Goal: Task Accomplishment & Management: Complete application form

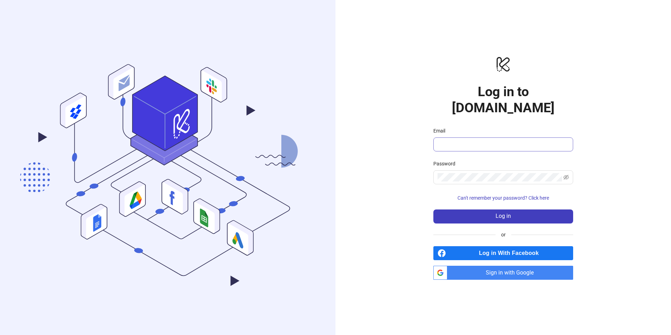
click at [483, 141] on span at bounding box center [503, 144] width 140 height 14
click at [484, 140] on input "Email" at bounding box center [503, 144] width 130 height 8
type input "**********"
click at [433, 209] on button "Log in" at bounding box center [503, 216] width 140 height 14
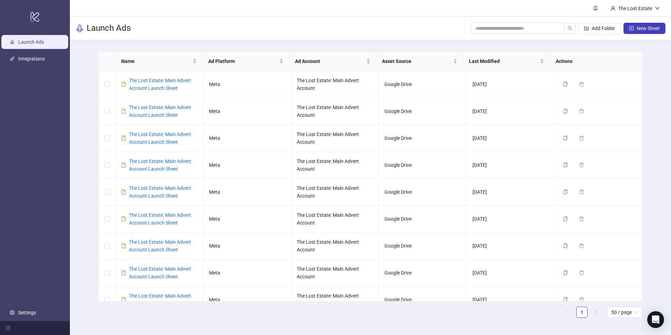
click at [0, 334] on nordpass-portal at bounding box center [0, 335] width 0 height 0
click at [180, 80] on link "The Lost Estate: Main Advert Account Launch Sheet" at bounding box center [160, 84] width 62 height 13
click at [650, 30] on span "New Sheet" at bounding box center [648, 29] width 23 height 6
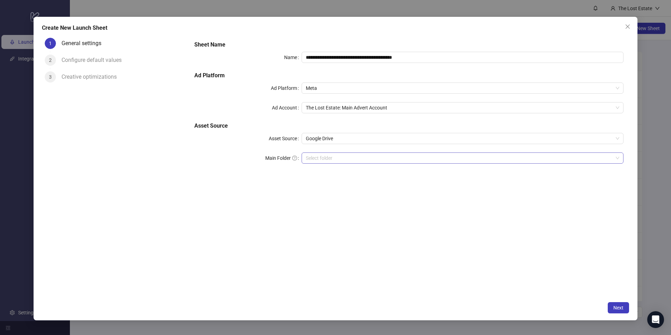
click at [368, 156] on input "Main Folder" at bounding box center [459, 158] width 307 height 10
click at [623, 306] on span "Next" at bounding box center [618, 308] width 10 height 6
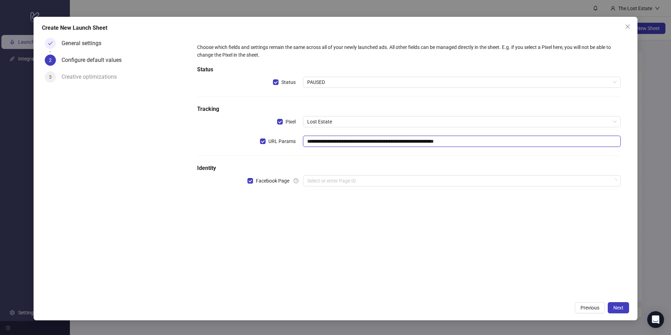
click at [397, 143] on input "**********" at bounding box center [462, 141] width 318 height 11
paste input "text"
type input "**********"
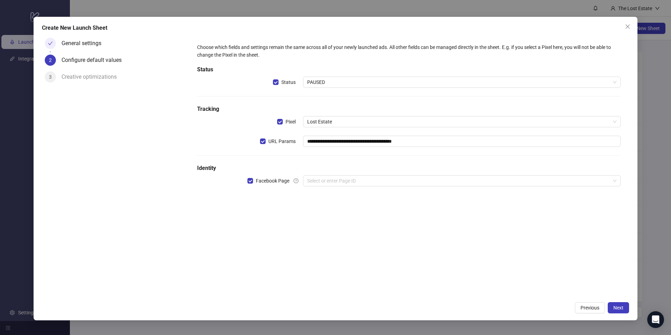
click at [128, 115] on div "General settings 2 Configure default values 3 Creative optimizations" at bounding box center [115, 166] width 147 height 263
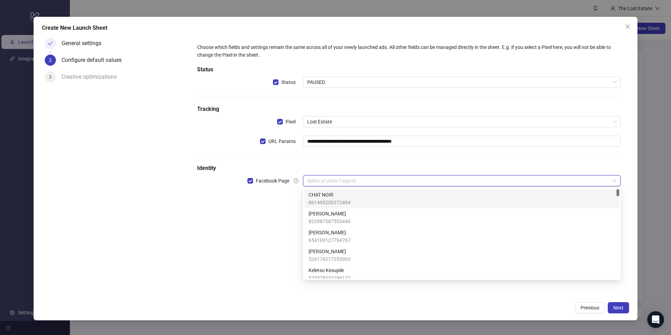
click at [338, 185] on input "search" at bounding box center [458, 180] width 303 height 10
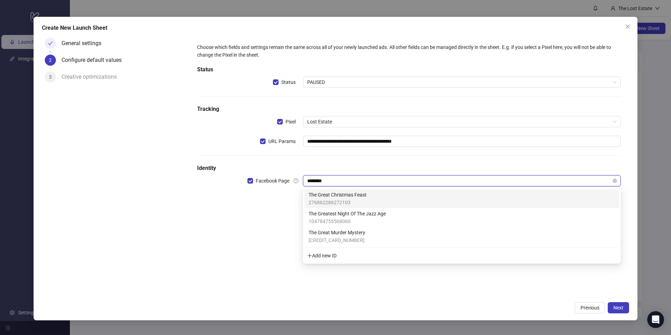
type input "*********"
click at [367, 197] on div "The Great Christmas Feast 276862286272103" at bounding box center [462, 198] width 306 height 15
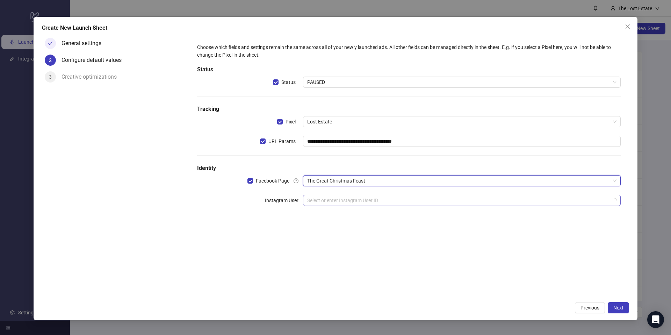
click at [325, 199] on input "search" at bounding box center [458, 200] width 303 height 10
type input "**********"
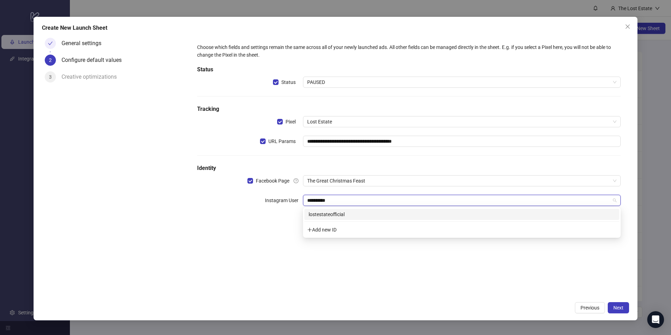
drag, startPoint x: 329, startPoint y: 212, endPoint x: 342, endPoint y: 213, distance: 13.3
click at [329, 212] on div "lostestateofficial" at bounding box center [462, 214] width 306 height 8
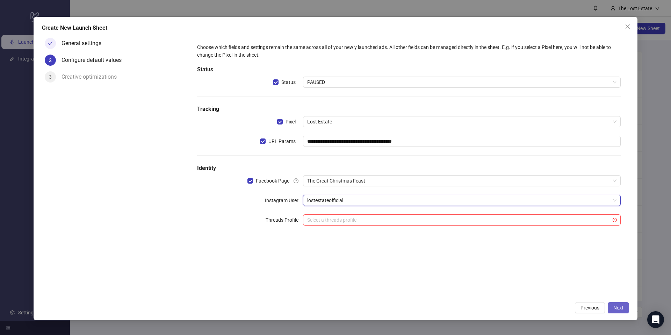
click at [618, 306] on span "Next" at bounding box center [618, 308] width 10 height 6
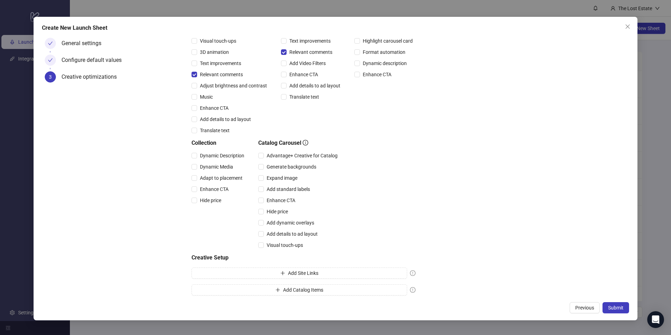
scroll to position [94, 0]
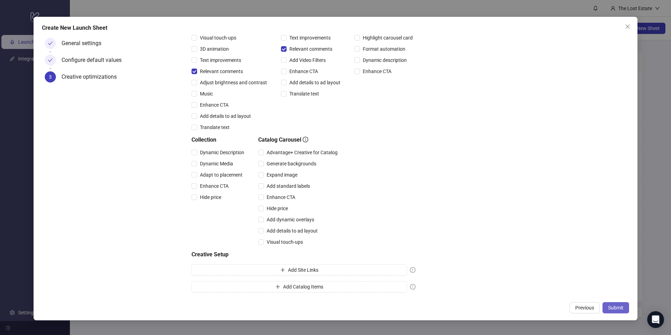
click at [620, 304] on button "Submit" at bounding box center [615, 307] width 27 height 11
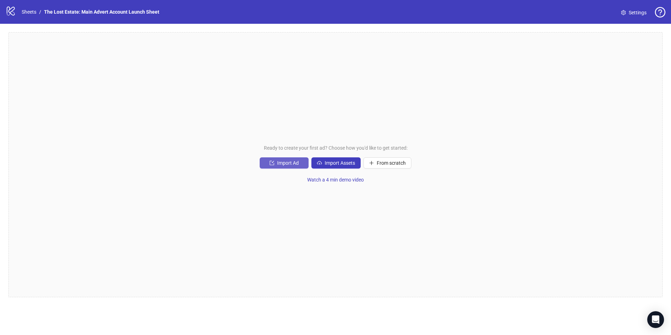
click at [286, 164] on span "Import Ad" at bounding box center [288, 163] width 22 height 6
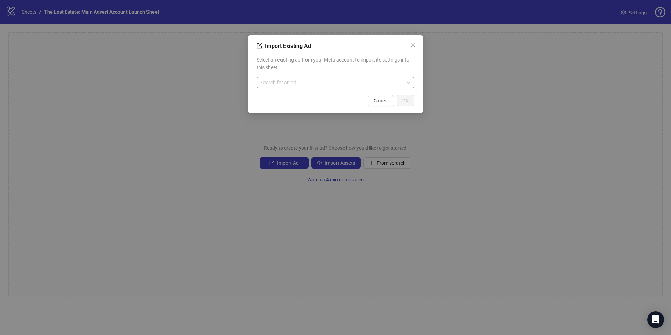
click at [299, 79] on input "search" at bounding box center [332, 82] width 143 height 10
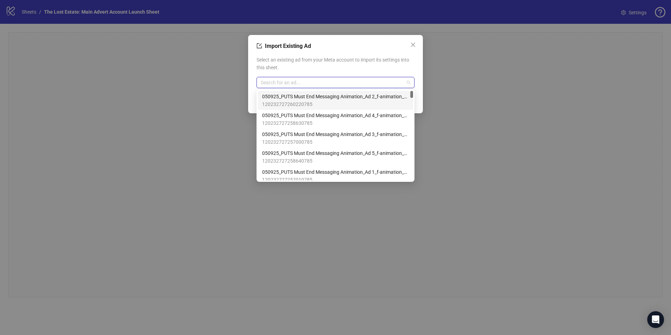
click at [299, 81] on input "search" at bounding box center [332, 82] width 143 height 10
click at [412, 45] on icon "close" at bounding box center [413, 45] width 4 height 4
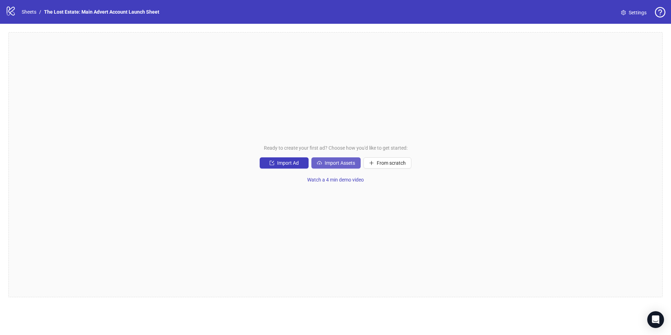
click at [338, 161] on span "Import Assets" at bounding box center [340, 163] width 30 height 6
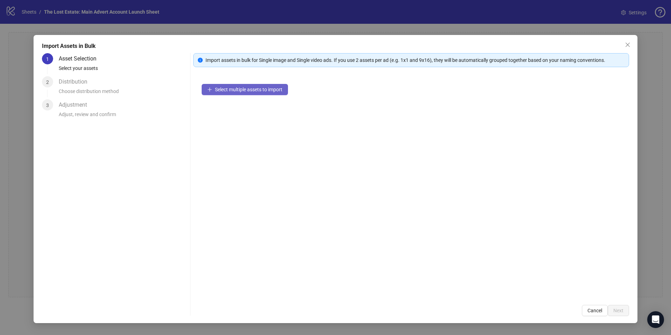
click at [257, 86] on button "Select multiple assets to import" at bounding box center [245, 89] width 86 height 11
click at [208, 89] on icon "plus" at bounding box center [209, 89] width 5 height 5
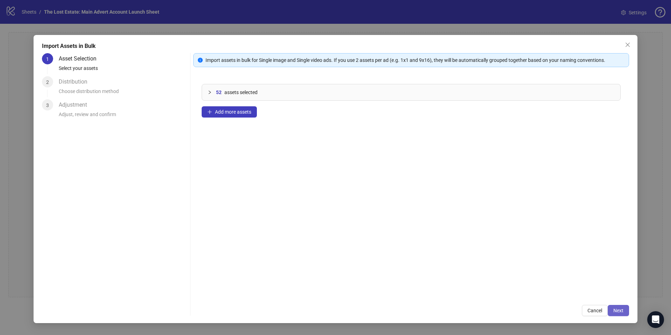
click at [619, 314] on button "Next" at bounding box center [618, 310] width 21 height 11
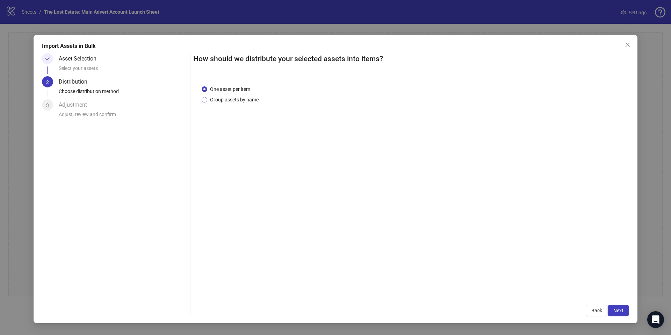
click at [203, 102] on label "Group assets by name" at bounding box center [232, 100] width 60 height 8
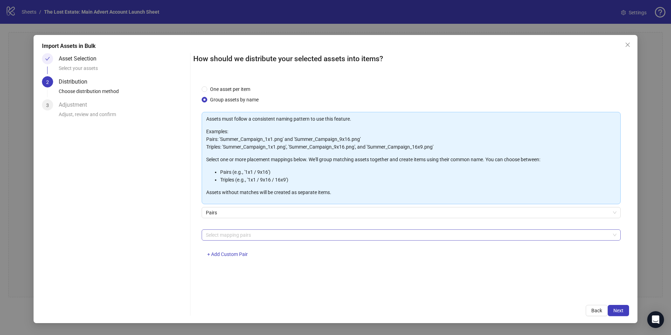
click at [284, 239] on div at bounding box center [407, 235] width 409 height 10
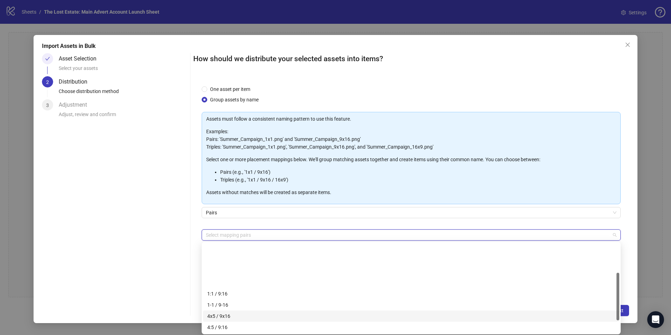
scroll to position [55, 0]
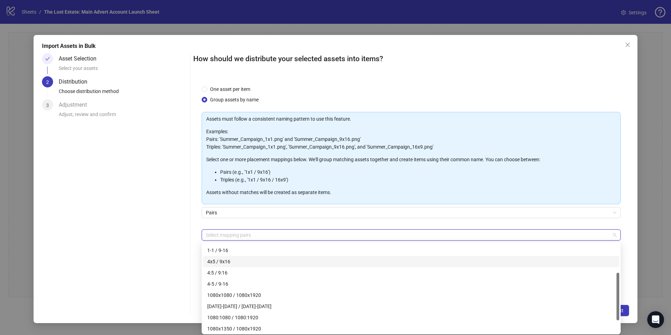
click at [240, 258] on div "4x5 / 9x16" at bounding box center [411, 262] width 408 height 8
click at [156, 249] on div "Asset Selection Select your assets 2 Distribution Choose distribution method 3 …" at bounding box center [114, 184] width 145 height 263
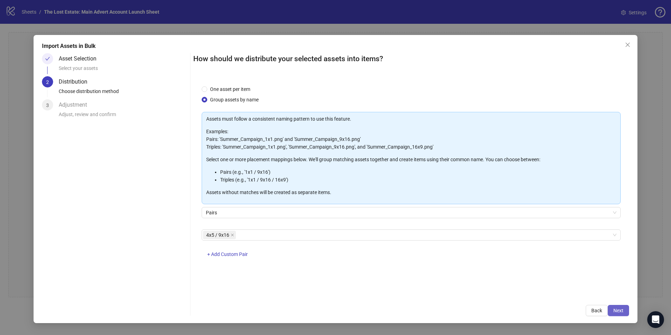
click at [615, 311] on span "Next" at bounding box center [618, 311] width 10 height 6
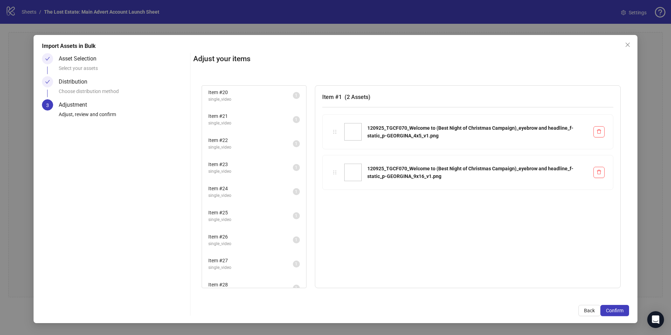
scroll to position [808, 0]
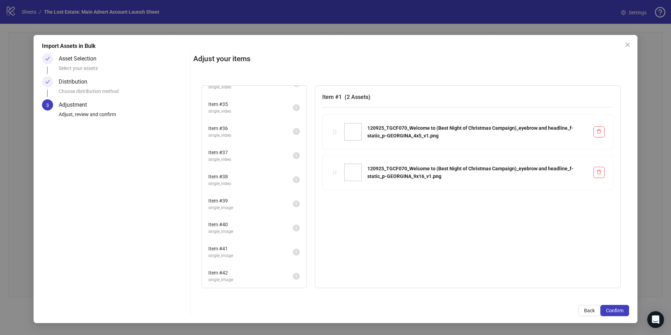
click at [243, 247] on span "Item # 41" at bounding box center [250, 249] width 85 height 8
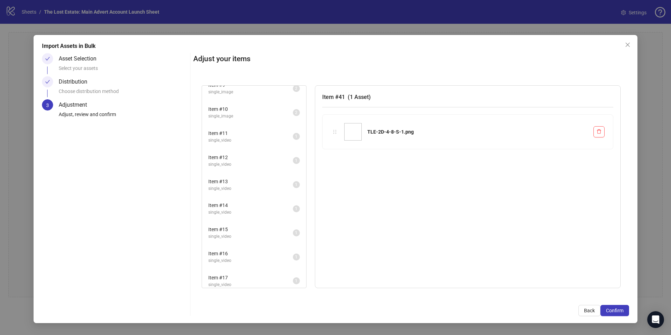
scroll to position [0, 0]
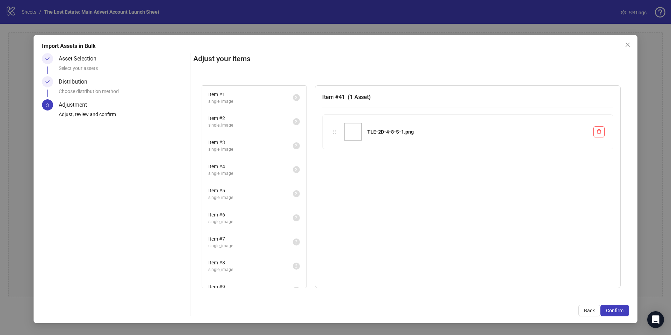
click at [234, 99] on span "single_image" at bounding box center [250, 101] width 85 height 7
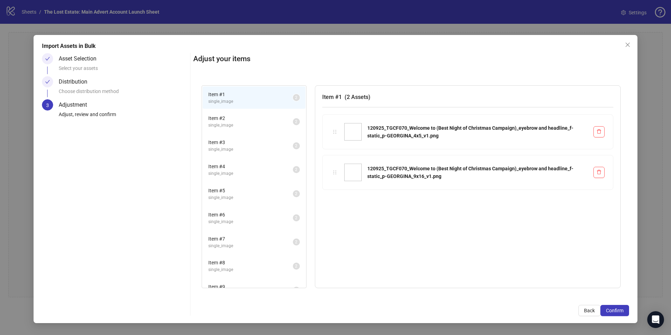
click at [235, 125] on span "single_image" at bounding box center [250, 125] width 85 height 7
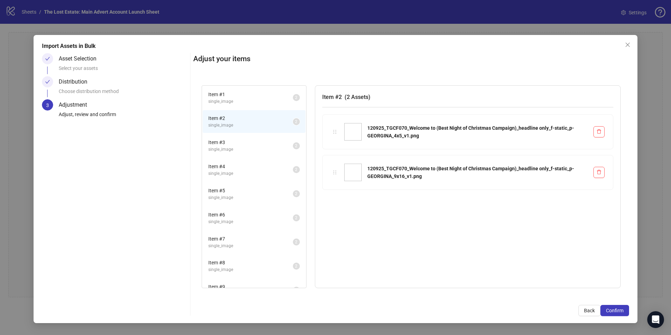
click at [238, 133] on div "Item # 3 single_image 2" at bounding box center [254, 145] width 104 height 24
click at [239, 137] on li "Item # 3 single_image 2" at bounding box center [254, 145] width 103 height 23
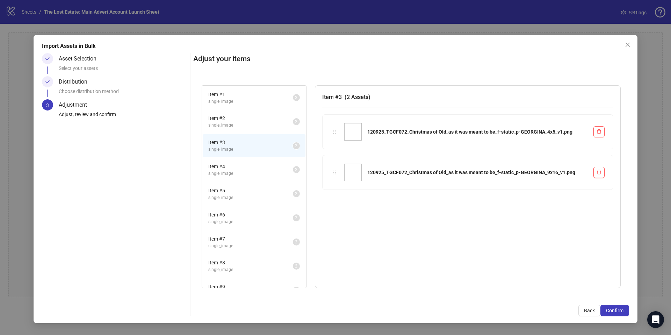
drag, startPoint x: 236, startPoint y: 160, endPoint x: 234, endPoint y: 172, distance: 12.5
click at [236, 160] on li "Item # 4 single_image 2" at bounding box center [254, 169] width 103 height 23
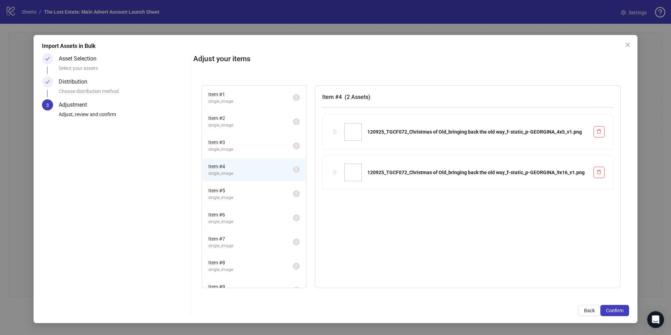
click at [243, 197] on span "single_image" at bounding box center [250, 197] width 85 height 7
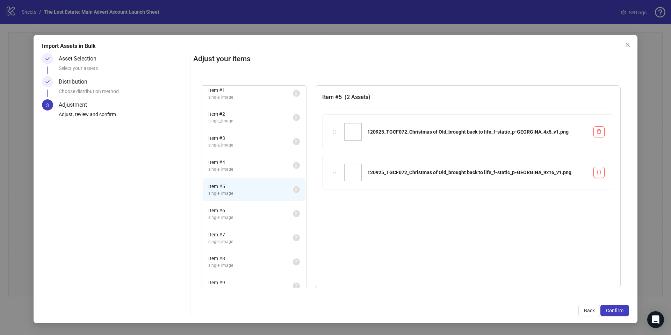
scroll to position [5, 0]
click at [234, 211] on span "Item # 6" at bounding box center [250, 209] width 85 height 8
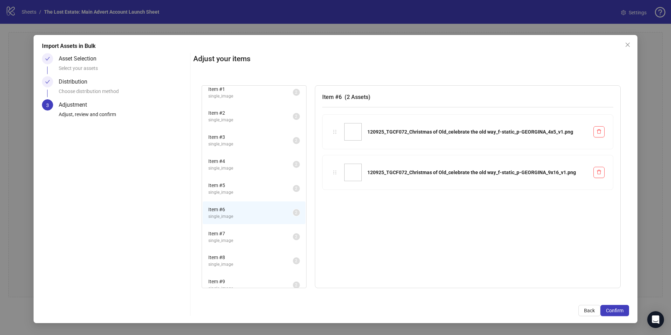
click at [238, 237] on span "single_image" at bounding box center [250, 240] width 85 height 7
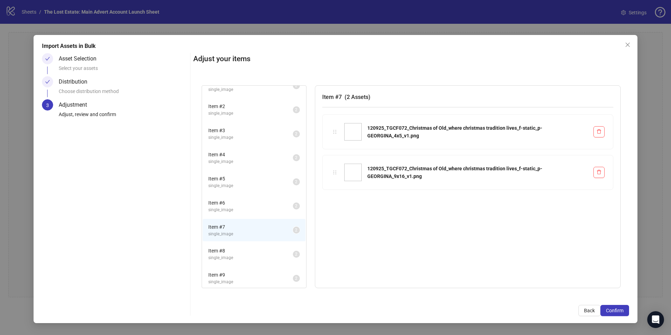
scroll to position [52, 0]
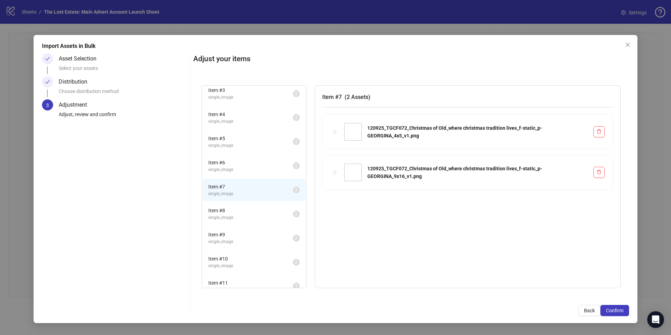
click at [241, 218] on span "single_image" at bounding box center [250, 217] width 85 height 7
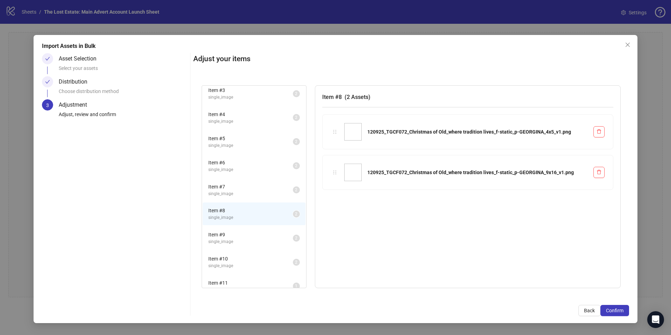
click at [231, 233] on span "Item # 9" at bounding box center [250, 235] width 85 height 8
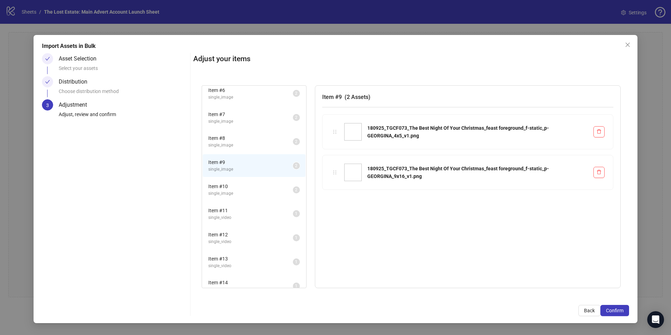
scroll to position [127, 0]
click at [243, 185] on span "Item # 10" at bounding box center [250, 184] width 85 height 8
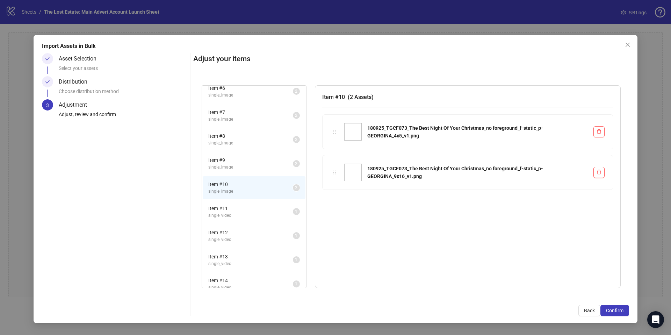
click at [236, 205] on span "Item # 11" at bounding box center [250, 208] width 85 height 8
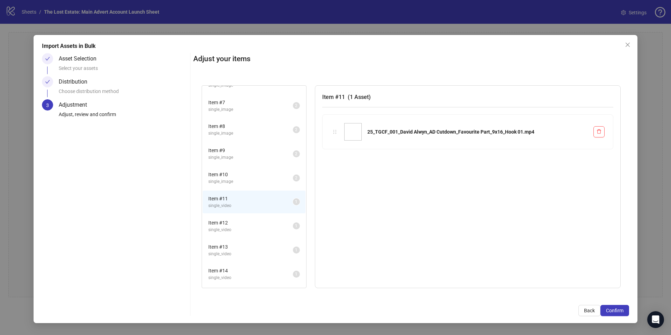
click at [245, 217] on li "Item # 12 single_video 1" at bounding box center [254, 226] width 103 height 23
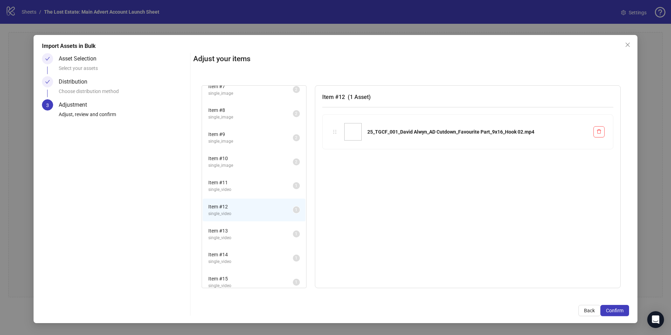
click at [236, 232] on span "Item # 13" at bounding box center [250, 231] width 85 height 8
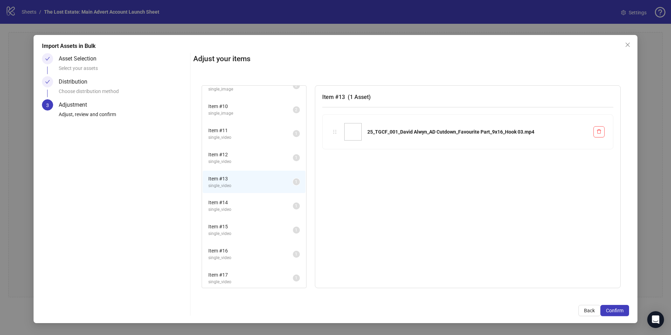
scroll to position [299, 0]
click at [231, 117] on span "single_video" at bounding box center [250, 114] width 85 height 7
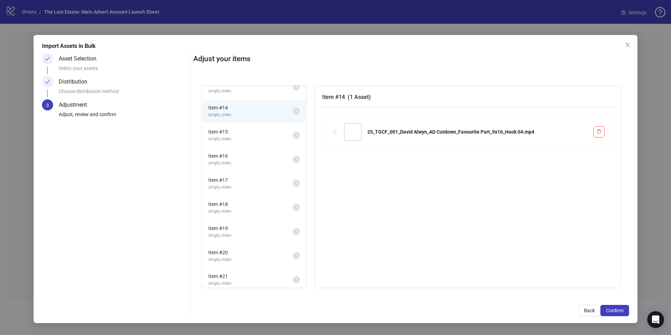
click at [232, 133] on span "Item # 15" at bounding box center [250, 132] width 85 height 8
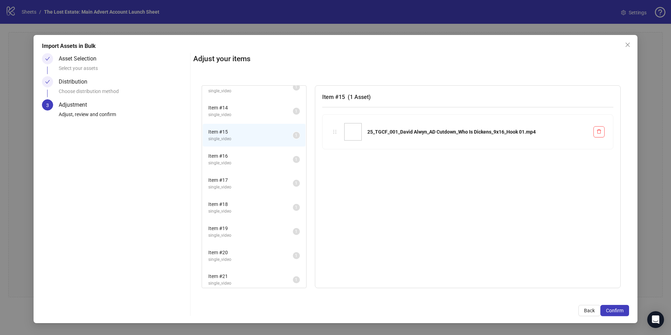
click at [246, 156] on span "Item # 16" at bounding box center [250, 156] width 85 height 8
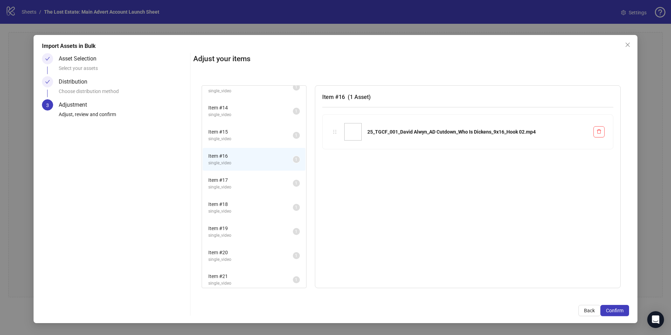
click at [218, 176] on span "Item # 17" at bounding box center [250, 180] width 85 height 8
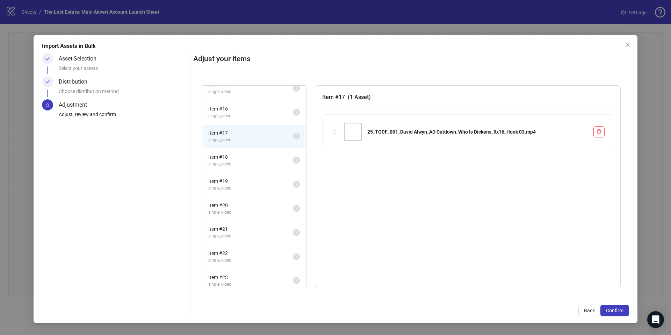
scroll to position [354, 0]
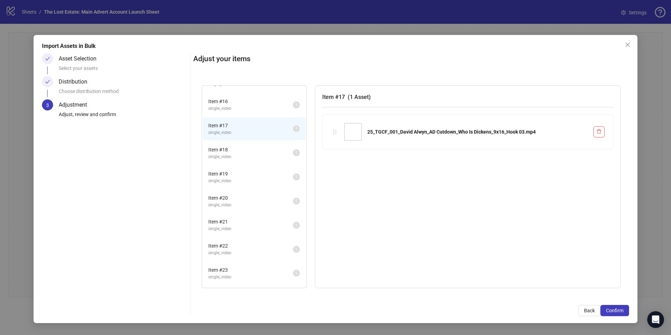
click at [216, 154] on span "single_video" at bounding box center [250, 156] width 85 height 7
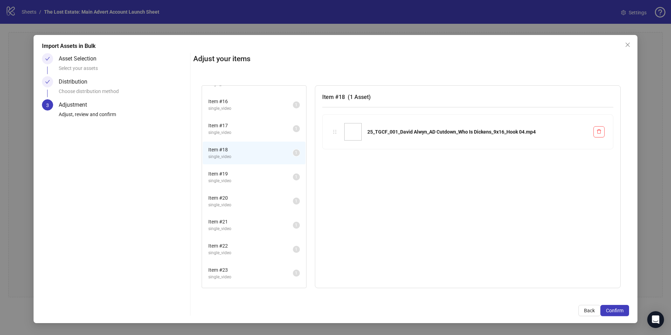
click at [212, 184] on li "Item # 19 single_video 1" at bounding box center [254, 177] width 103 height 23
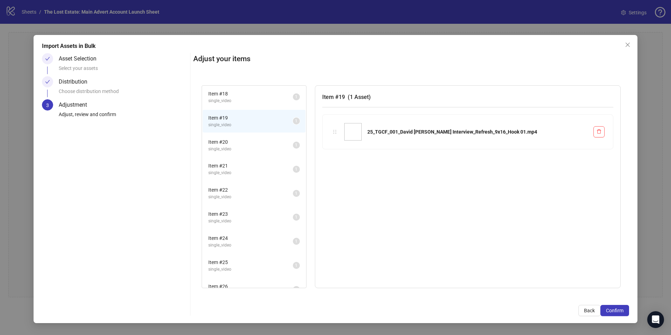
scroll to position [414, 0]
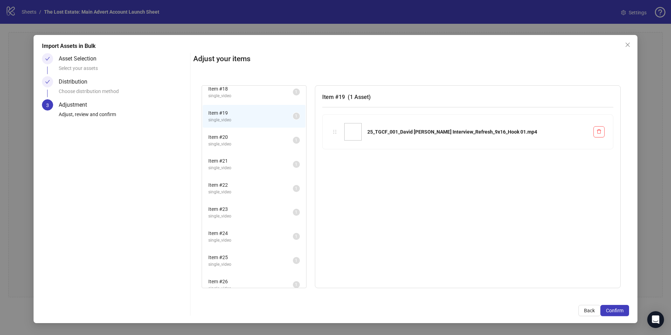
click at [231, 147] on span "single_video" at bounding box center [250, 144] width 85 height 7
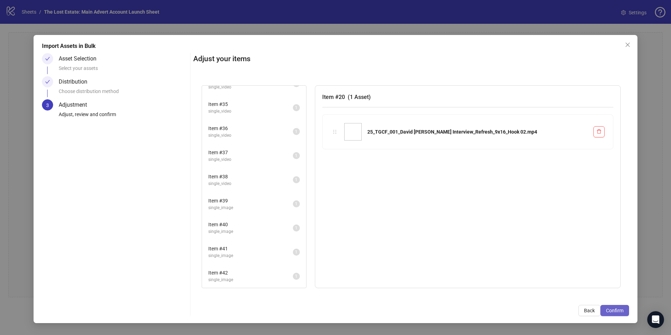
click at [620, 315] on button "Confirm" at bounding box center [614, 310] width 29 height 11
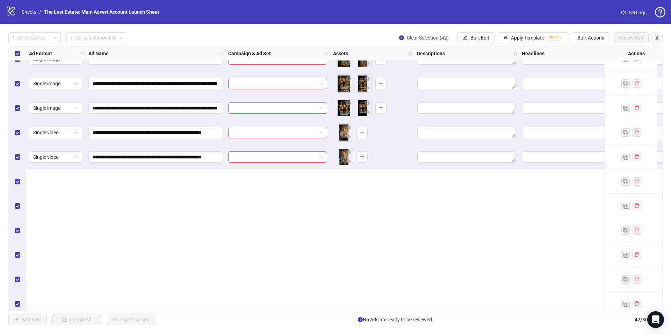
scroll to position [0, 0]
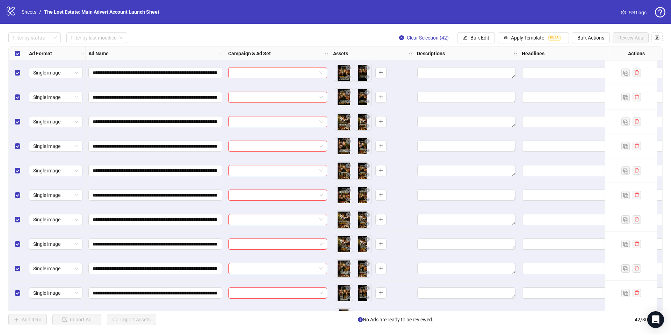
click at [269, 79] on div at bounding box center [277, 72] width 105 height 24
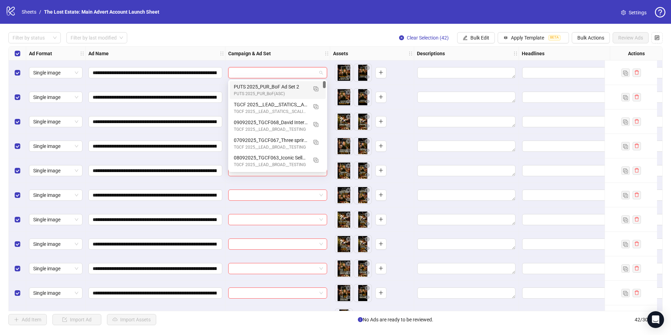
click at [270, 75] on input "search" at bounding box center [274, 72] width 84 height 10
